Goal: Information Seeking & Learning: Learn about a topic

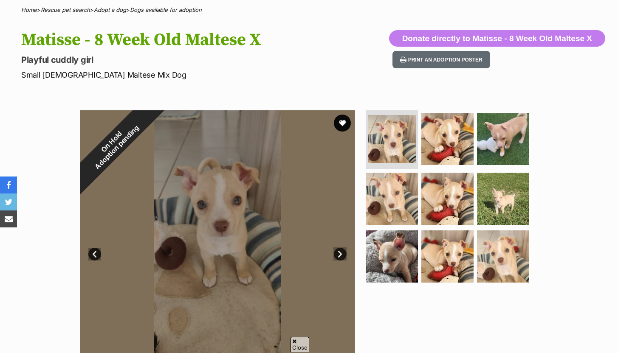
scroll to position [67, 0]
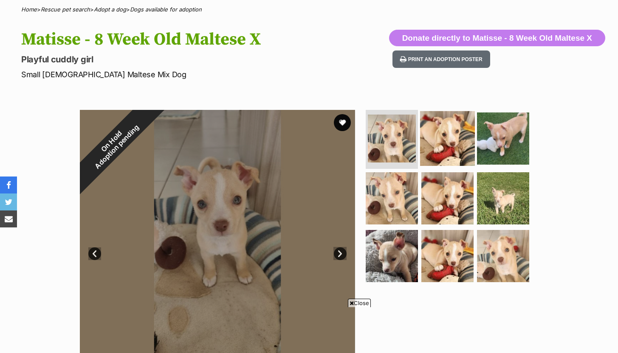
click at [454, 131] on img at bounding box center [447, 138] width 55 height 55
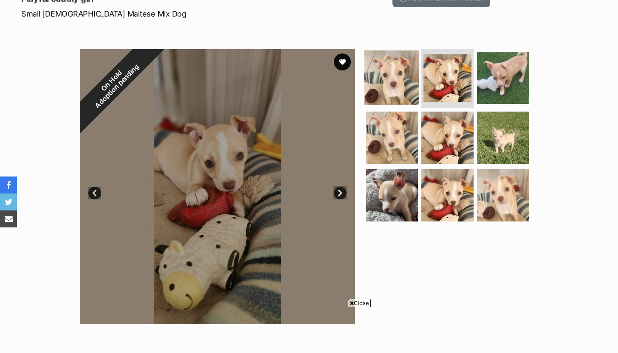
scroll to position [130, 0]
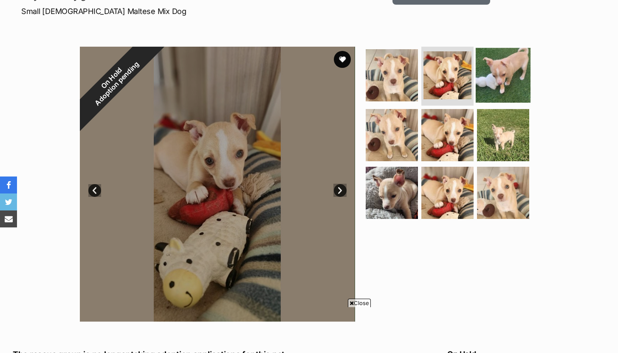
click at [499, 83] on img at bounding box center [503, 75] width 55 height 55
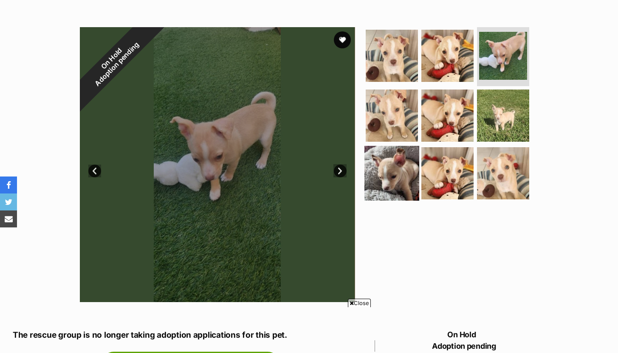
scroll to position [0, 0]
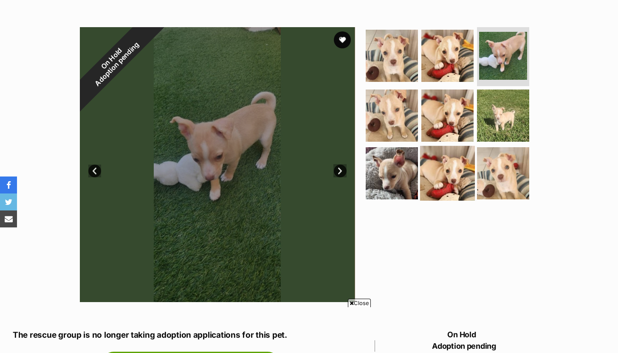
click at [442, 172] on img at bounding box center [447, 173] width 55 height 55
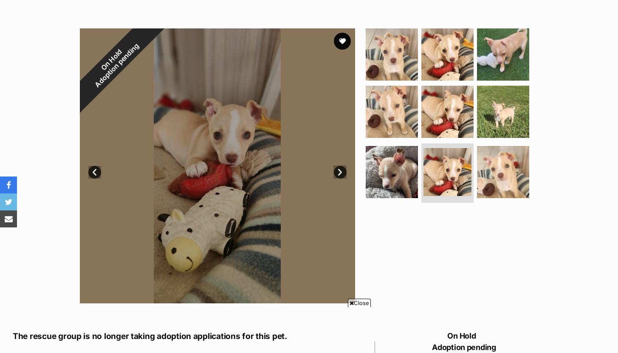
scroll to position [156, 0]
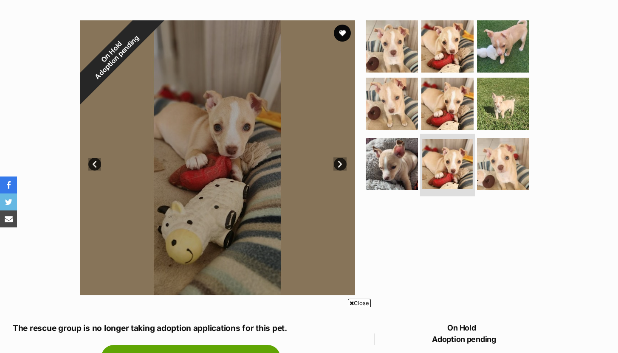
click at [446, 167] on img at bounding box center [447, 164] width 51 height 51
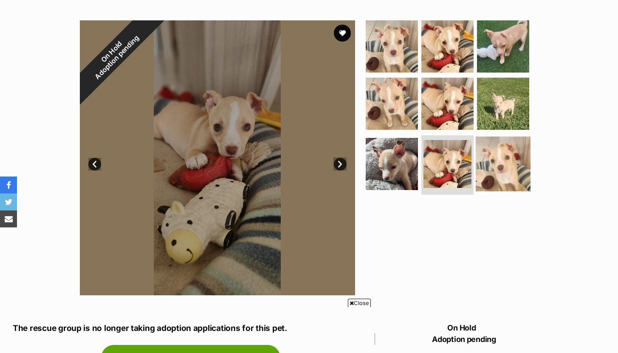
click at [488, 162] on img at bounding box center [503, 164] width 55 height 55
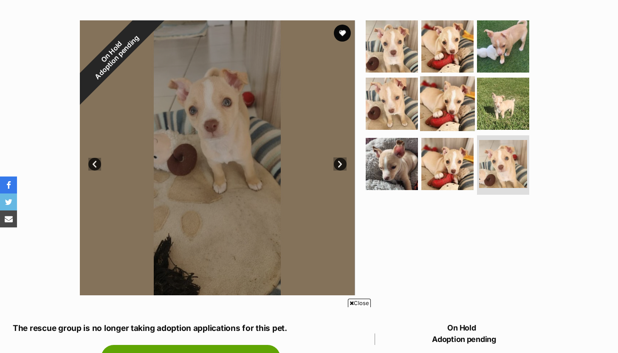
click at [443, 101] on img at bounding box center [447, 103] width 55 height 55
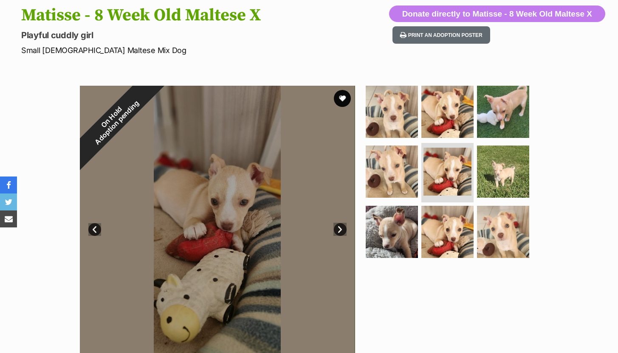
scroll to position [3, 0]
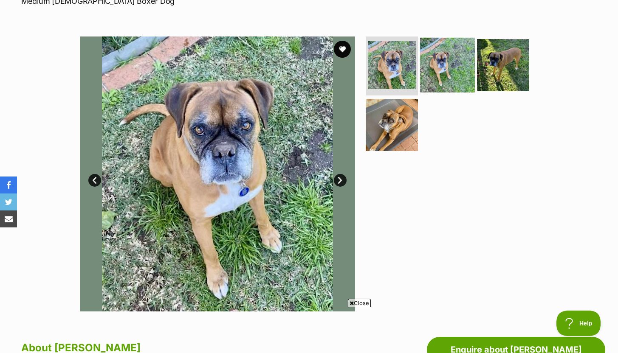
click at [447, 73] on img at bounding box center [447, 64] width 55 height 55
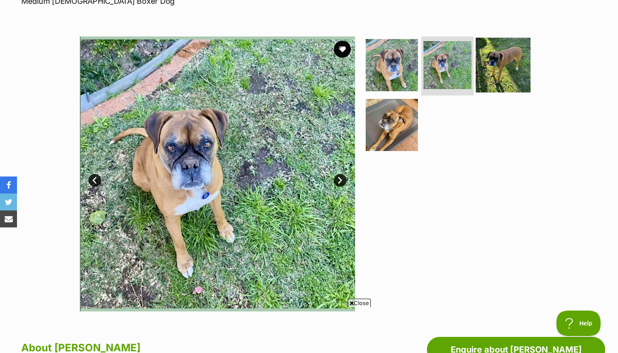
click at [510, 72] on img at bounding box center [503, 64] width 55 height 55
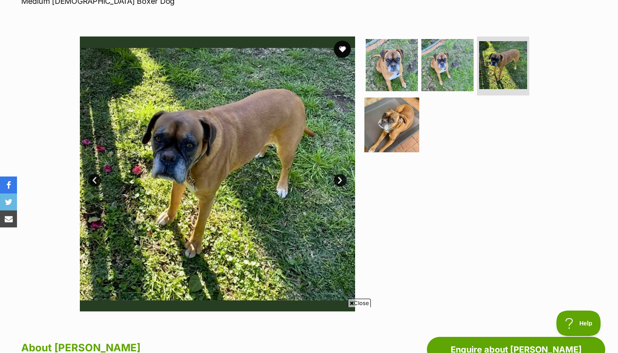
click at [406, 118] on img at bounding box center [391, 125] width 55 height 55
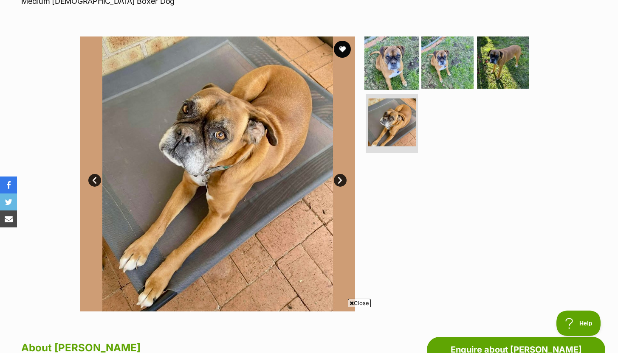
click at [384, 54] on img at bounding box center [391, 62] width 55 height 55
